Goal: Task Accomplishment & Management: Use online tool/utility

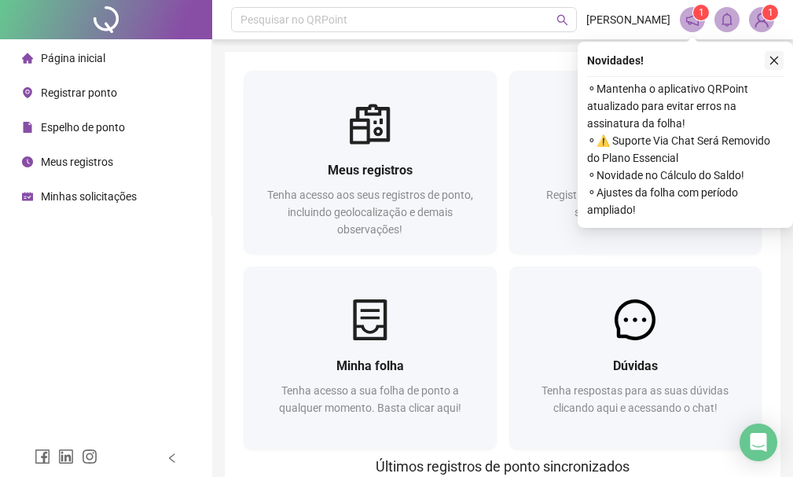
click at [772, 59] on icon "close" at bounding box center [774, 61] width 9 height 9
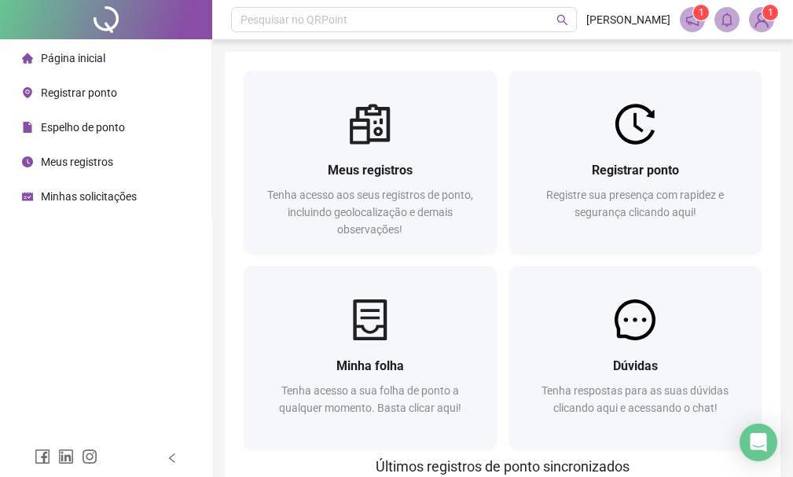
click at [126, 92] on li "Registrar ponto" at bounding box center [105, 92] width 205 height 31
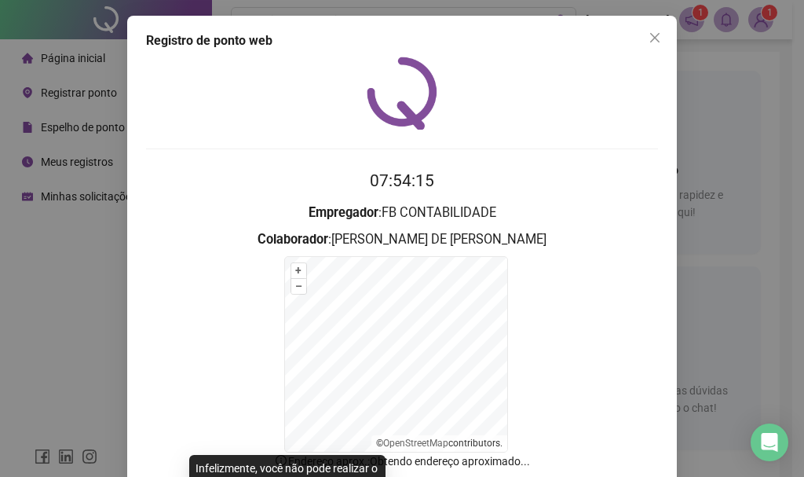
scroll to position [97, 0]
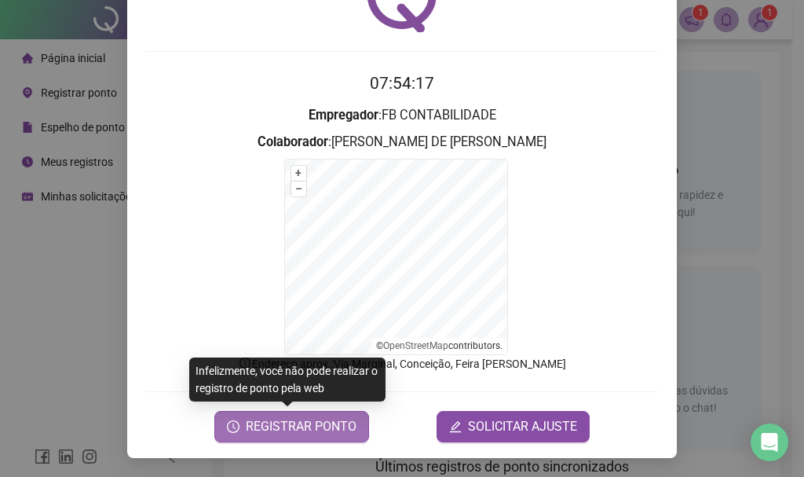
click at [293, 430] on span "REGISTRAR PONTO" at bounding box center [301, 426] width 111 height 19
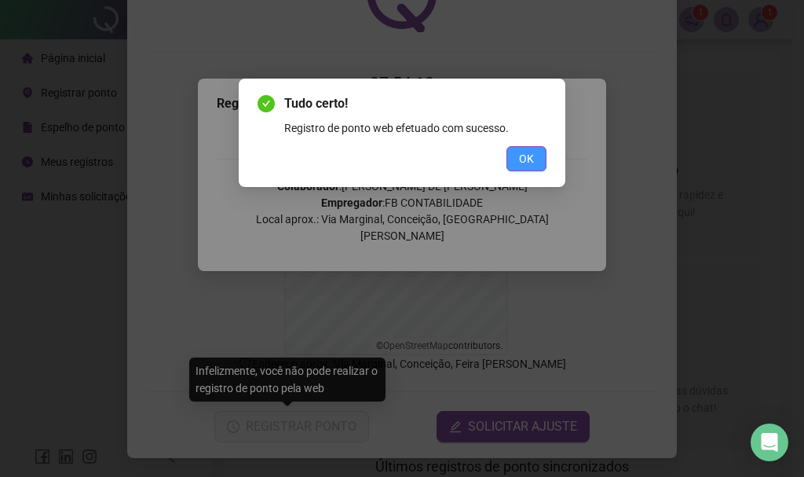
click at [529, 159] on span "OK" at bounding box center [526, 158] width 15 height 17
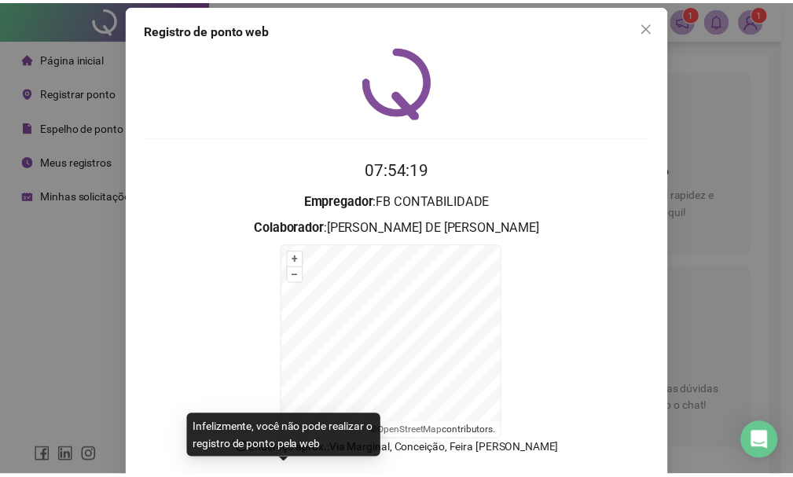
scroll to position [0, 0]
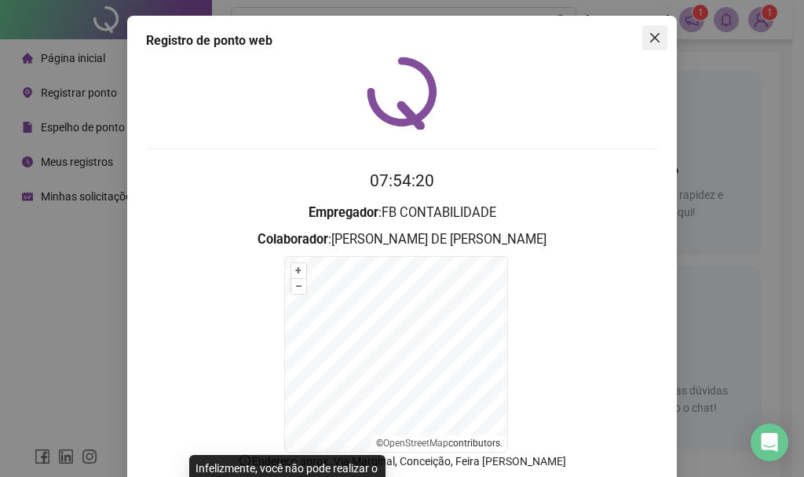
click at [655, 25] on button "Close" at bounding box center [655, 37] width 25 height 25
